Goal: Communication & Community: Connect with others

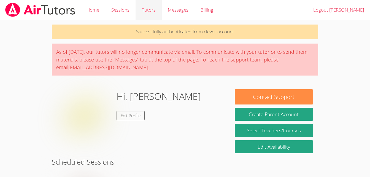
click at [155, 10] on link "Tutors" at bounding box center [149, 10] width 26 height 20
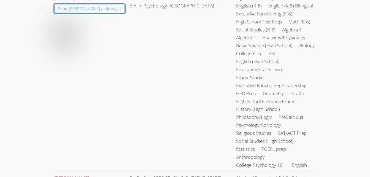
scroll to position [949, 0]
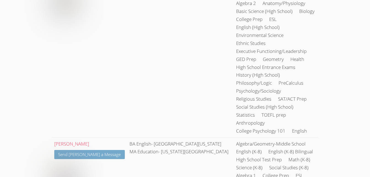
click at [100, 150] on link "Send [PERSON_NAME] a Message" at bounding box center [89, 154] width 71 height 9
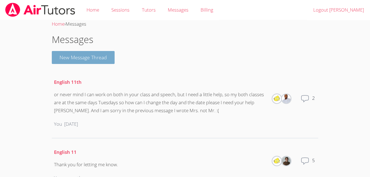
click at [107, 59] on button "New Message Thread" at bounding box center [83, 57] width 63 height 13
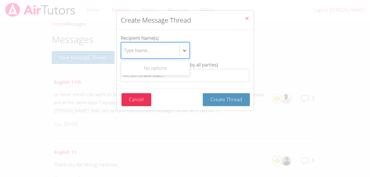
click at [179, 46] on div "Type Name..." at bounding box center [150, 50] width 58 height 16
click at [125, 46] on input "Recipient Name(s) Use Up and Down to choose options, press Enter to select the …" at bounding box center [124, 50] width 1 height 13
click at [169, 68] on div "No options" at bounding box center [155, 68] width 69 height 12
type input "[PERSON_NAME]"
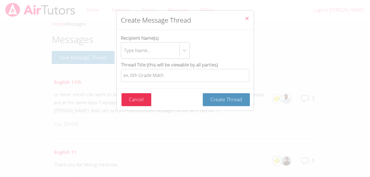
click at [245, 19] on icon "Close" at bounding box center [247, 18] width 5 height 5
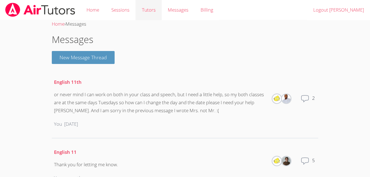
click at [146, 9] on link "Tutors" at bounding box center [149, 10] width 26 height 20
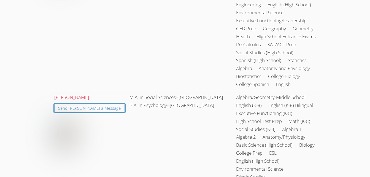
scroll to position [949, 0]
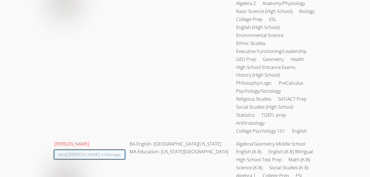
click at [62, 141] on link "[PERSON_NAME]" at bounding box center [71, 144] width 35 height 6
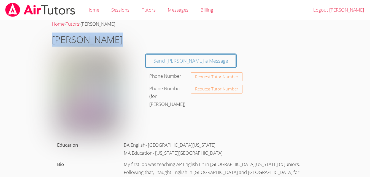
drag, startPoint x: 52, startPoint y: 39, endPoint x: 111, endPoint y: 41, distance: 59.6
copy h1 "[PERSON_NAME]"
click at [202, 78] on span "Request Tutor Number" at bounding box center [216, 77] width 43 height 4
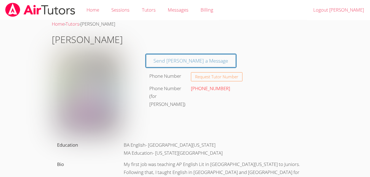
click at [199, 88] on link "[PHONE_NUMBER]" at bounding box center [210, 88] width 39 height 6
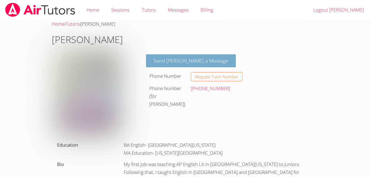
click at [178, 60] on link "Send [PERSON_NAME] a Message" at bounding box center [191, 60] width 90 height 13
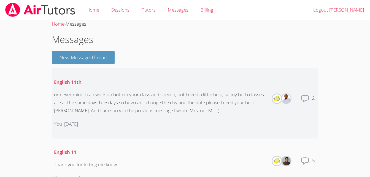
click at [170, 101] on div "or never mind I can work on both in your class and speech, but I need a little …" at bounding box center [160, 103] width 212 height 24
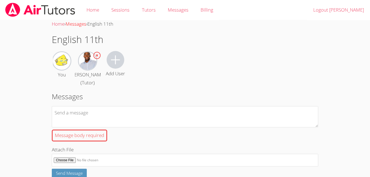
click at [76, 24] on link "Messages" at bounding box center [76, 24] width 21 height 6
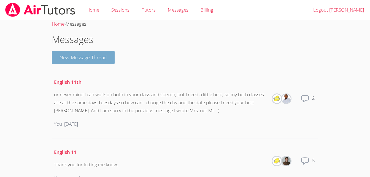
click at [90, 60] on button "New Message Thread" at bounding box center [83, 57] width 63 height 13
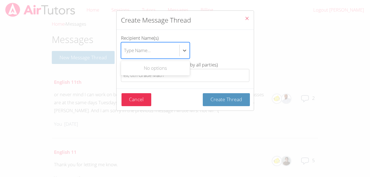
click at [176, 47] on div "Type Name..." at bounding box center [150, 50] width 58 height 16
click at [125, 47] on input "Recipient Name(s) Use Up and Down to choose options, press Enter to select the …" at bounding box center [124, 50] width 1 height 13
drag, startPoint x: 176, startPoint y: 47, endPoint x: 147, endPoint y: 53, distance: 29.2
click at [147, 53] on div "Type Name..." at bounding box center [137, 50] width 27 height 8
click at [125, 53] on input "Recipient Name(s) Use Up and Down to choose options, press Enter to select the …" at bounding box center [124, 50] width 1 height 13
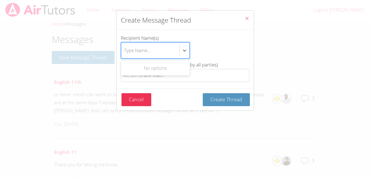
click at [147, 53] on div "Type Name..." at bounding box center [137, 50] width 27 height 8
click at [125, 53] on input "Recipient Name(s) Use Up and Down to choose options, press Enter to select the …" at bounding box center [124, 50] width 1 height 13
drag, startPoint x: 147, startPoint y: 53, endPoint x: 139, endPoint y: 49, distance: 8.8
click at [139, 49] on div "Type Name..." at bounding box center [137, 50] width 27 height 8
click at [125, 49] on input "Recipient Name(s) Use Up and Down to choose options, press Enter to select the …" at bounding box center [124, 50] width 1 height 13
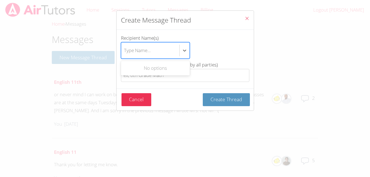
drag, startPoint x: 139, startPoint y: 49, endPoint x: 130, endPoint y: 51, distance: 9.8
click at [130, 51] on div "Type Name..." at bounding box center [137, 50] width 27 height 8
click at [125, 51] on input "Recipient Name(s) Use Up and Down to choose options, press Enter to select the …" at bounding box center [124, 50] width 1 height 13
click at [129, 50] on div "Type Name..." at bounding box center [137, 50] width 27 height 8
click at [125, 50] on input "Recipient Name(s) Select is focused ,type to refine list, press Down to open th…" at bounding box center [124, 50] width 1 height 13
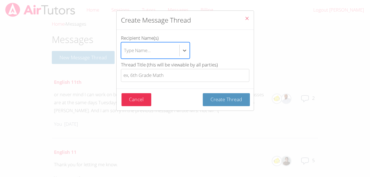
click at [129, 50] on div "Type Name..." at bounding box center [137, 50] width 27 height 8
click at [125, 50] on input "Recipient Name(s) Select is focused ,type to refine list, press Down to open th…" at bounding box center [124, 50] width 1 height 13
click at [129, 50] on div "Type Name..." at bounding box center [137, 50] width 27 height 8
click at [125, 50] on input "Recipient Name(s) Use Up and Down to choose options, press Enter to select the …" at bounding box center [124, 50] width 1 height 13
click at [129, 50] on div "Type Name..." at bounding box center [137, 50] width 27 height 8
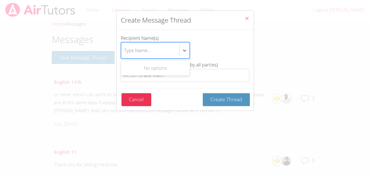
click at [125, 50] on input "Recipient Name(s) Use Up and Down to choose options, press Enter to select the …" at bounding box center [124, 50] width 1 height 13
drag, startPoint x: 129, startPoint y: 50, endPoint x: 127, endPoint y: 48, distance: 3.1
click at [127, 48] on div "Type Name..." at bounding box center [137, 50] width 27 height 8
click at [125, 48] on input "Recipient Name(s) Use Up and Down to choose options, press Enter to select the …" at bounding box center [124, 50] width 1 height 13
click at [128, 50] on div "Type Name..." at bounding box center [137, 50] width 27 height 8
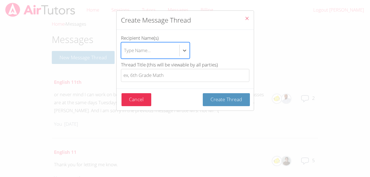
click at [125, 50] on input "Recipient Name(s) Select is focused ,type to refine list, press Down to open th…" at bounding box center [124, 50] width 1 height 13
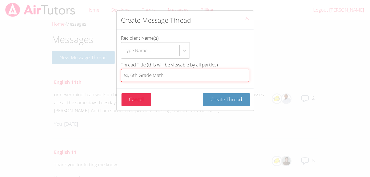
click at [168, 77] on input "Thread Title (this will be viewable by all parties)" at bounding box center [185, 75] width 128 height 13
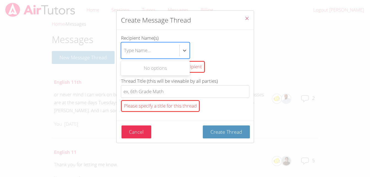
click at [149, 45] on div "Type Name..." at bounding box center [150, 50] width 58 height 16
click at [125, 45] on input "Recipient Name(s) Use Up and Down to choose options, press Enter to select the …" at bounding box center [124, 50] width 1 height 13
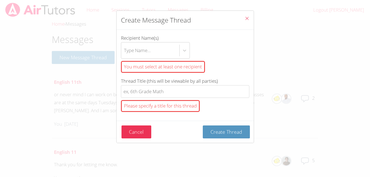
click at [245, 19] on icon "Close" at bounding box center [247, 18] width 5 height 5
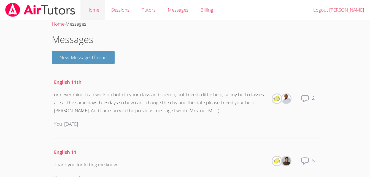
click at [89, 14] on link "Home" at bounding box center [92, 10] width 25 height 20
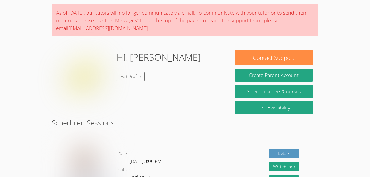
scroll to position [21, 0]
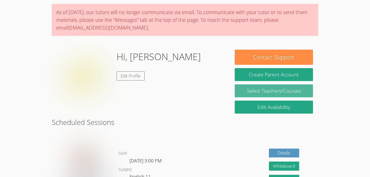
click at [293, 91] on link "Select Teachers/Courses" at bounding box center [274, 90] width 78 height 13
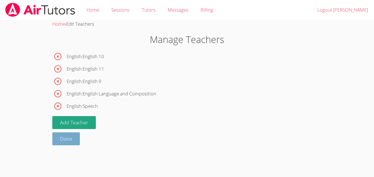
click at [66, 141] on link "Done" at bounding box center [66, 138] width 28 height 13
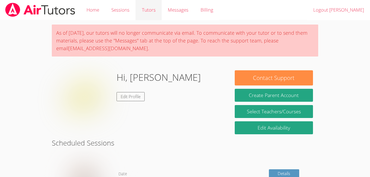
click at [150, 12] on link "Tutors" at bounding box center [149, 10] width 26 height 20
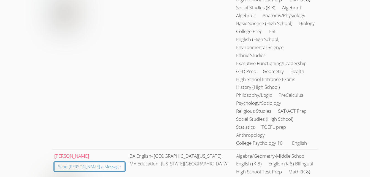
scroll to position [949, 0]
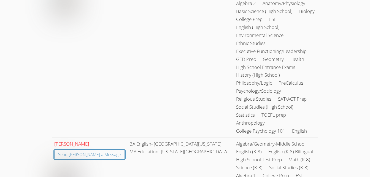
click at [74, 141] on link "[PERSON_NAME]" at bounding box center [71, 144] width 35 height 6
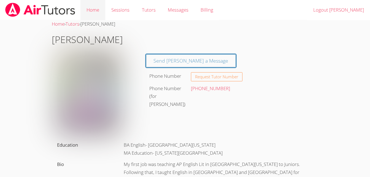
click at [90, 9] on link "Home" at bounding box center [92, 10] width 25 height 20
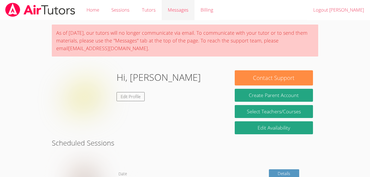
click at [175, 10] on span "Messages" at bounding box center [178, 10] width 21 height 6
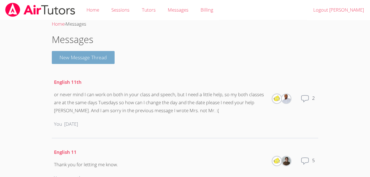
click at [98, 57] on button "New Message Thread" at bounding box center [83, 57] width 63 height 13
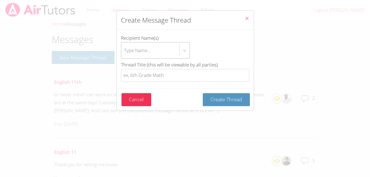
click at [135, 51] on div "Type Name..." at bounding box center [137, 50] width 27 height 8
click at [125, 51] on input "Recipient Name(s) Type Name..." at bounding box center [124, 50] width 1 height 13
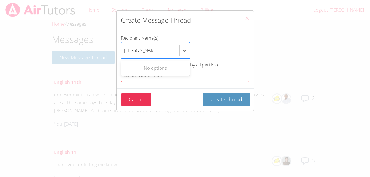
type input "[PERSON_NAME]"
click at [215, 76] on input "Thread Title (this will be viewable by all parties)" at bounding box center [185, 75] width 128 height 13
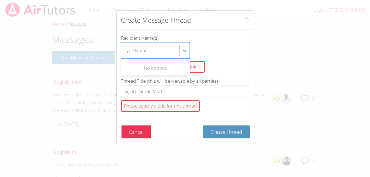
click at [157, 53] on div "Type Name..." at bounding box center [150, 50] width 58 height 16
click at [125, 53] on input "Recipient Name(s) Use Up and Down to choose options, press Enter to select the …" at bounding box center [124, 50] width 1 height 13
type input "[PERSON_NAME]"
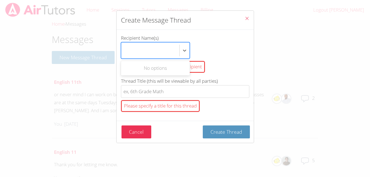
click at [168, 51] on div "[PERSON_NAME]" at bounding box center [150, 50] width 58 height 16
click at [153, 51] on input "Recipient Name(s) Use Up and Down to choose options, press Enter to select the …" at bounding box center [138, 50] width 29 height 13
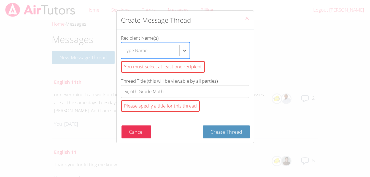
click at [168, 51] on div "Type Name..." at bounding box center [150, 50] width 58 height 16
click at [125, 51] on input "Recipient Name(s) Select is focused ,type to refine list, press Down to open th…" at bounding box center [124, 50] width 1 height 13
click at [218, 61] on div "You must select at least one recipient" at bounding box center [185, 67] width 128 height 16
click at [125, 57] on input "Recipient Name(s) Type Name... You must select at least one recipient" at bounding box center [124, 50] width 1 height 13
click at [192, 68] on div "You must select at least one recipient" at bounding box center [163, 67] width 84 height 12
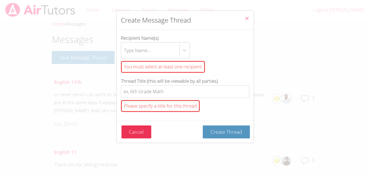
click at [125, 57] on input "Recipient Name(s) Type Name... You must select at least one recipient" at bounding box center [124, 50] width 1 height 13
click at [170, 65] on div "You must select at least one recipient" at bounding box center [163, 67] width 84 height 12
click at [125, 57] on input "Recipient Name(s) Type Name... You must select at least one recipient" at bounding box center [124, 50] width 1 height 13
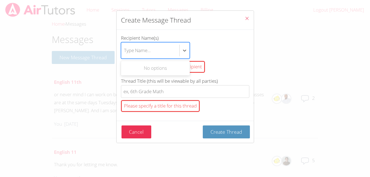
click at [171, 52] on div "Type Name..." at bounding box center [150, 50] width 58 height 16
click at [125, 52] on input "Recipient Name(s) Use Up and Down to choose options, press Enter to select the …" at bounding box center [124, 50] width 1 height 13
type input "K"
type input "M"
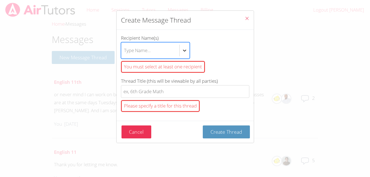
click at [184, 49] on icon "btn solid blue btn-info" at bounding box center [185, 51] width 6 height 6
click at [125, 49] on input "Recipient Name(s) option , deselected. Select is focused ,type to refine list, …" at bounding box center [124, 50] width 1 height 13
click at [245, 18] on icon "Close" at bounding box center [247, 18] width 5 height 5
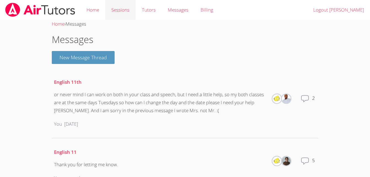
click at [120, 10] on link "Sessions" at bounding box center [120, 10] width 30 height 20
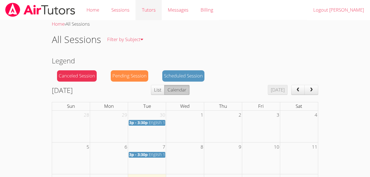
click at [150, 12] on link "Tutors" at bounding box center [149, 10] width 26 height 20
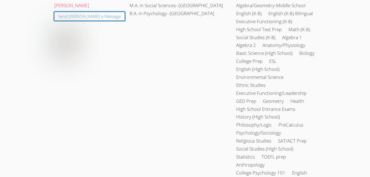
scroll to position [949, 0]
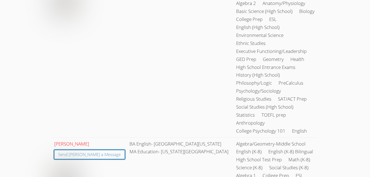
click at [74, 141] on link "[PERSON_NAME]" at bounding box center [71, 144] width 35 height 6
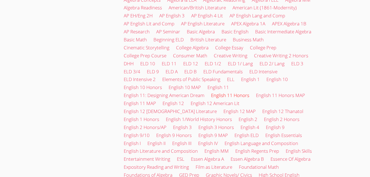
scroll to position [691, 0]
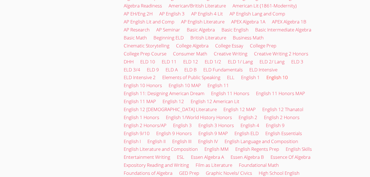
click at [277, 74] on link "English 10" at bounding box center [276, 77] width 21 height 6
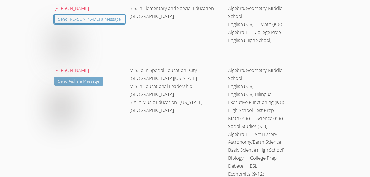
scroll to position [235, 0]
click at [56, 67] on link "[PERSON_NAME]" at bounding box center [71, 70] width 35 height 6
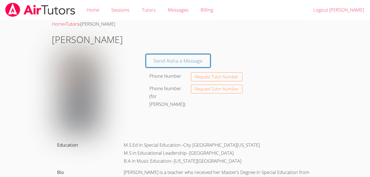
click at [77, 24] on link "Tutors" at bounding box center [73, 24] width 14 height 6
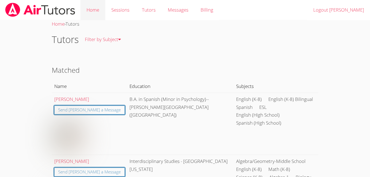
click at [94, 11] on link "Home" at bounding box center [92, 10] width 25 height 20
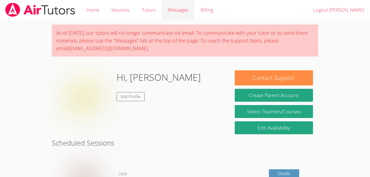
click at [184, 8] on span "Messages" at bounding box center [178, 10] width 21 height 6
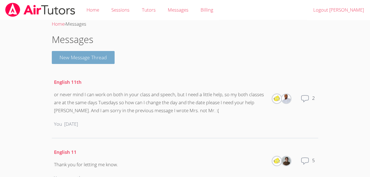
click at [79, 59] on button "New Message Thread" at bounding box center [83, 57] width 63 height 13
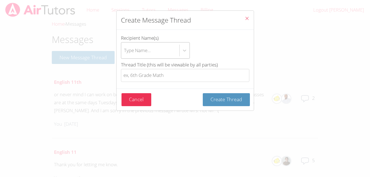
click at [155, 49] on div "Type Name..." at bounding box center [150, 50] width 58 height 16
click at [125, 49] on input "Recipient Name(s) Type Name..." at bounding box center [124, 50] width 1 height 13
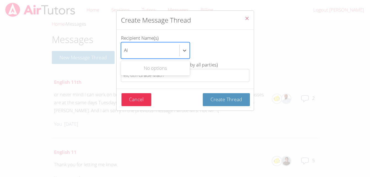
type input "A"
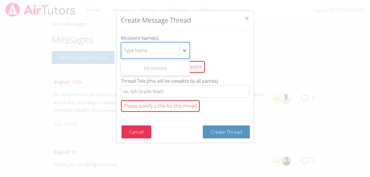
click at [175, 52] on div "Type Name..." at bounding box center [150, 50] width 58 height 16
click at [125, 52] on input "Recipient Name(s) option , deselected. Use Up and Down to choose options, press…" at bounding box center [124, 50] width 1 height 13
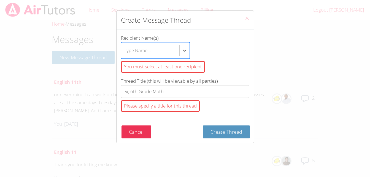
click at [245, 20] on icon "Close" at bounding box center [247, 18] width 5 height 5
